Goal: Task Accomplishment & Management: Manage account settings

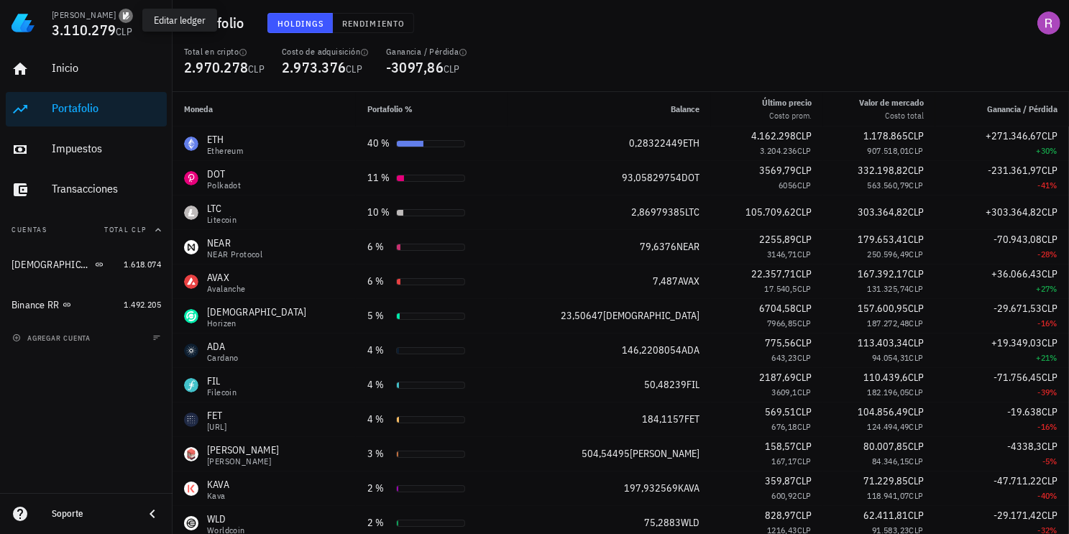
click at [129, 16] on icon "button" at bounding box center [126, 15] width 7 height 7
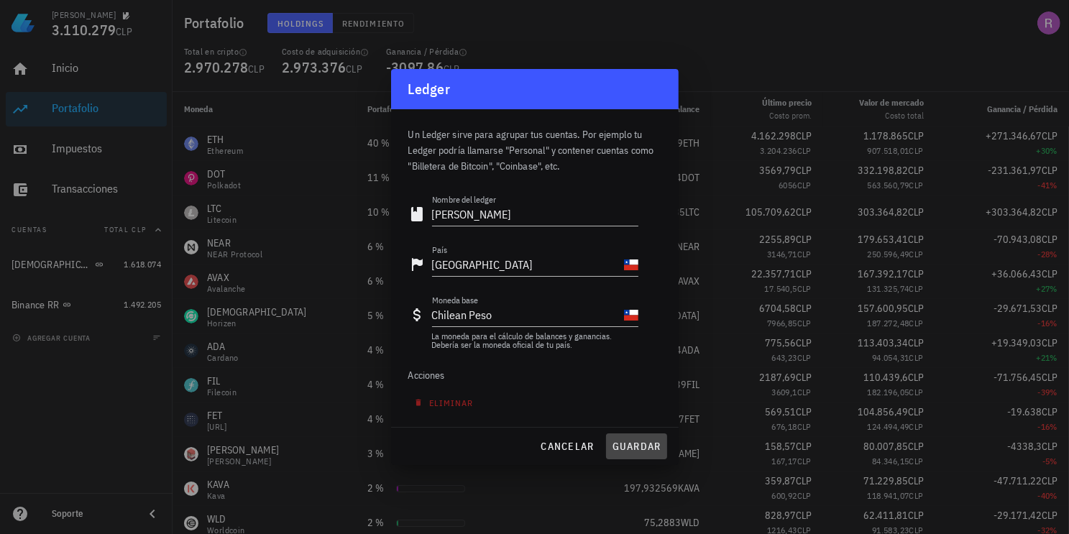
click at [651, 449] on span "guardar" at bounding box center [637, 446] width 50 height 13
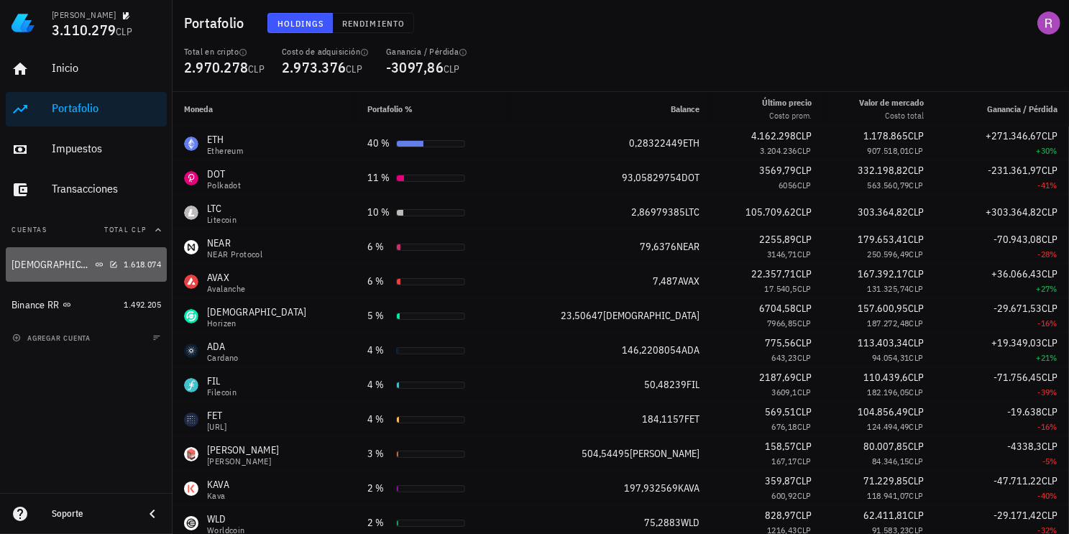
click at [40, 265] on div "[DEMOGRAPHIC_DATA][PERSON_NAME]" at bounding box center [52, 265] width 81 height 12
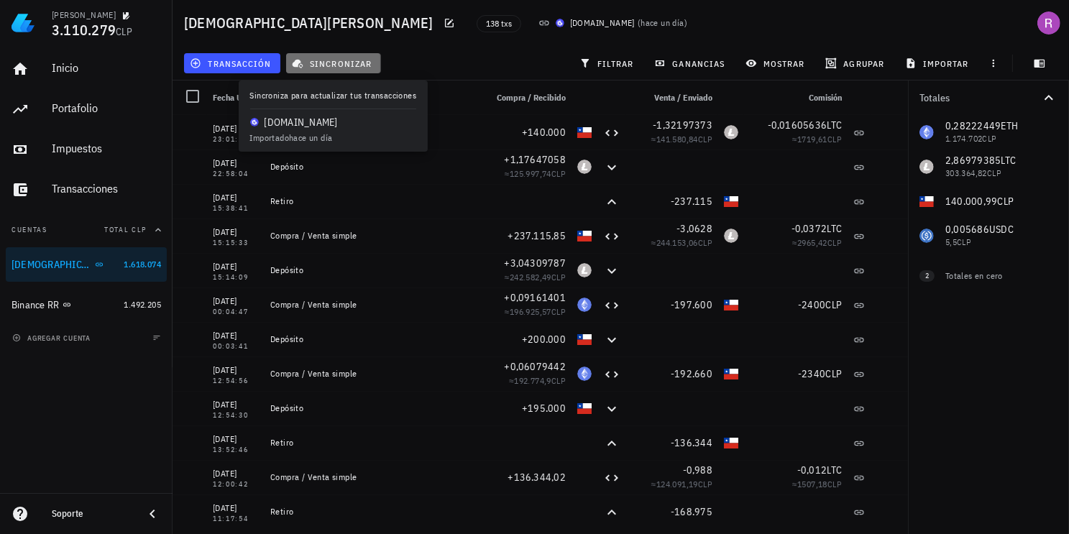
click at [324, 62] on span "sincronizar" at bounding box center [333, 64] width 77 height 12
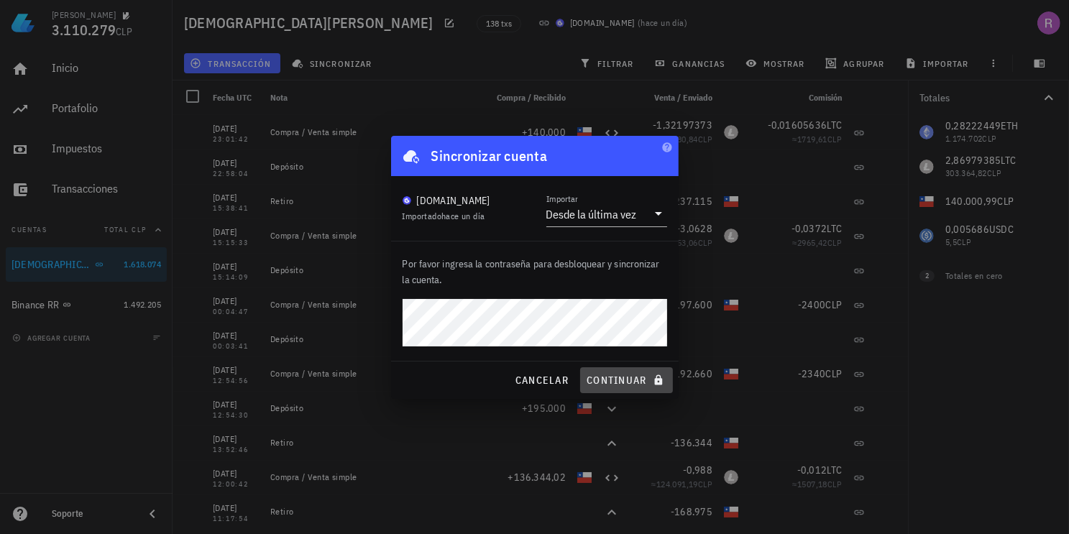
click at [613, 375] on span "continuar" at bounding box center [626, 380] width 81 height 13
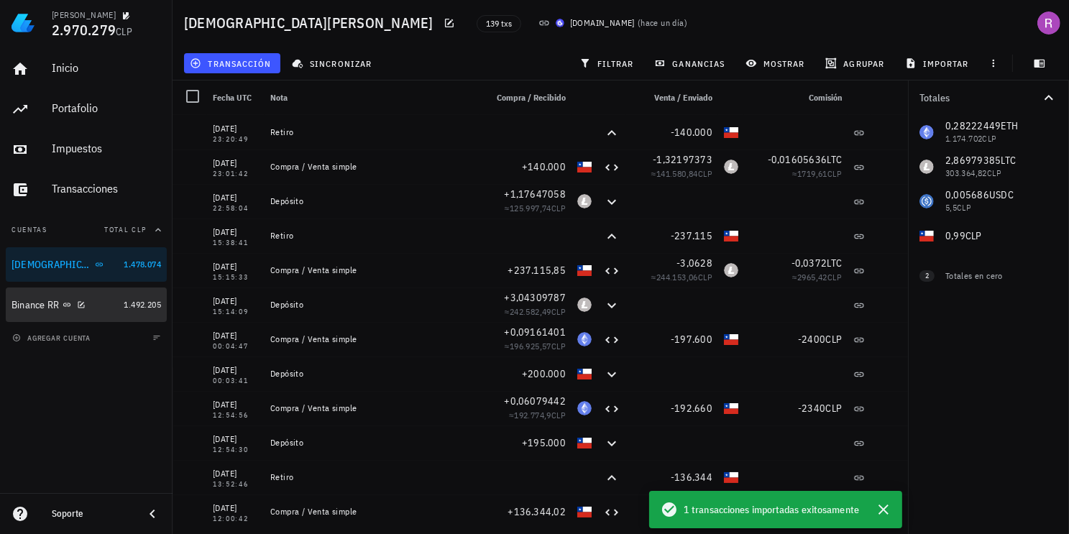
drag, startPoint x: 63, startPoint y: 299, endPoint x: 540, endPoint y: 379, distance: 484.0
click at [63, 299] on div "Binance RR" at bounding box center [65, 305] width 106 height 14
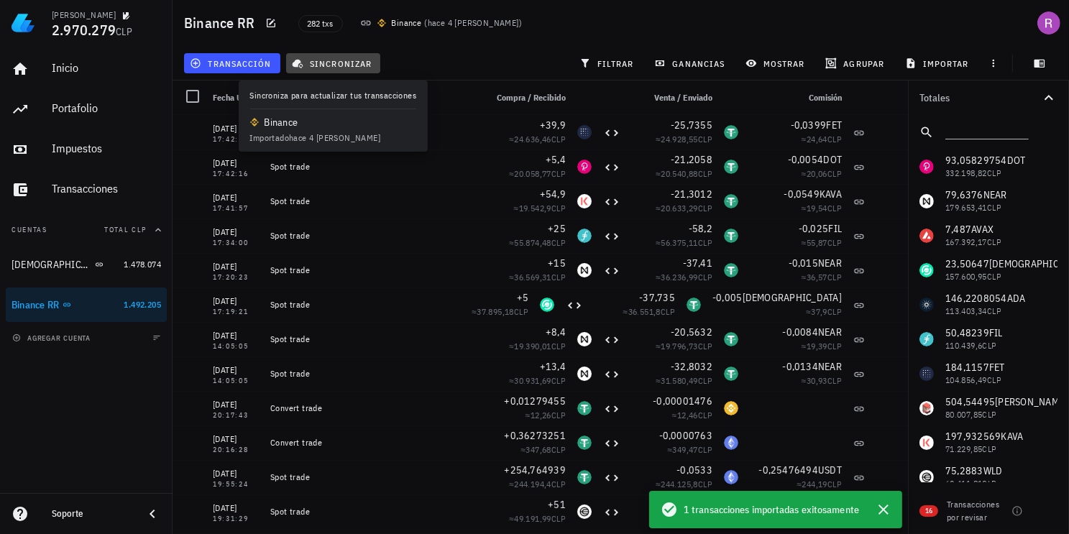
click at [356, 62] on span "sincronizar" at bounding box center [333, 64] width 77 height 12
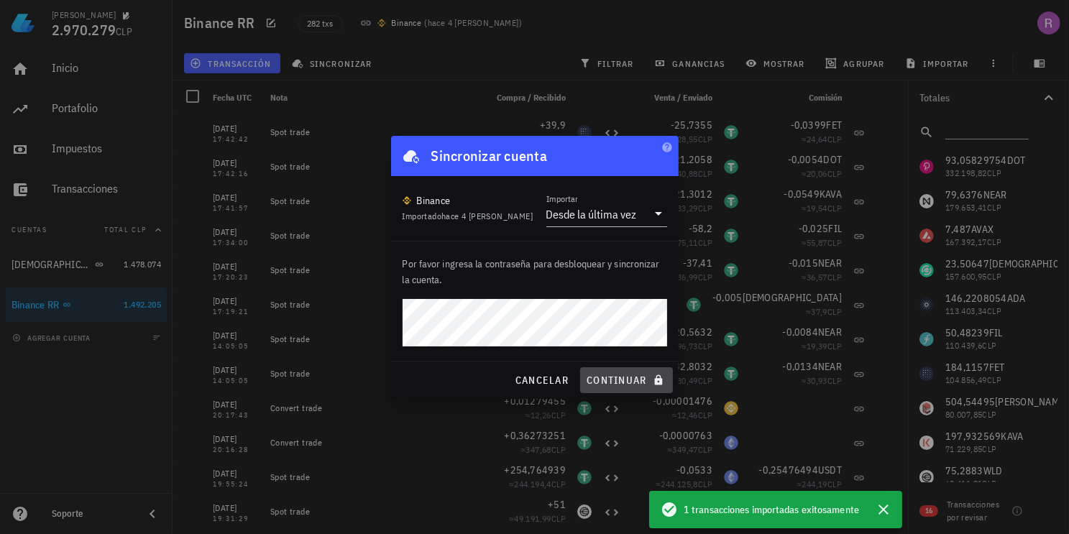
click at [627, 384] on span "continuar" at bounding box center [626, 380] width 81 height 13
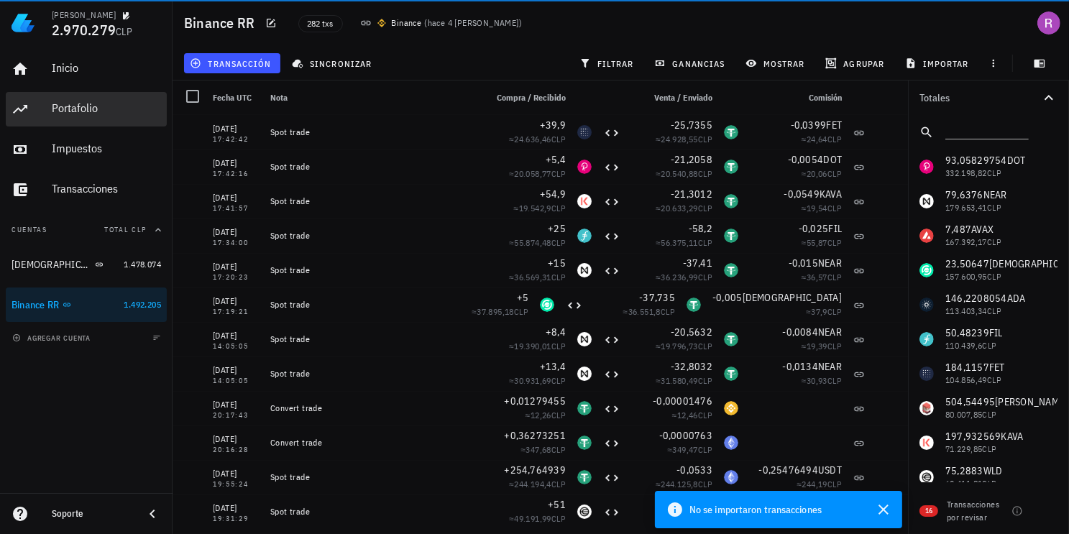
click at [83, 100] on div "Portafolio" at bounding box center [106, 109] width 109 height 32
